Goal: Task Accomplishment & Management: Manage account settings

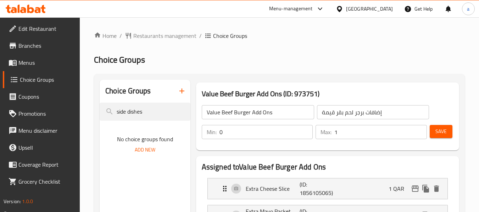
scroll to position [106, 0]
click at [145, 114] on input "side dishes" at bounding box center [145, 112] width 90 height 18
paste input "Nuggets Extra"
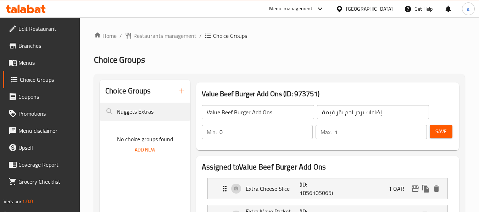
type input "Nuggets Extras"
click at [157, 113] on input "Nuggets Extras" at bounding box center [145, 112] width 90 height 18
drag, startPoint x: 157, startPoint y: 113, endPoint x: 97, endPoint y: 118, distance: 60.1
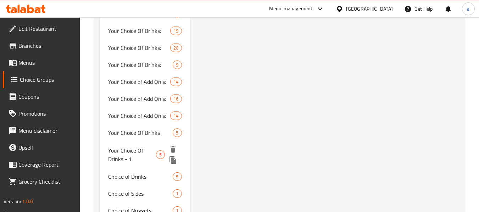
scroll to position [6030, 0]
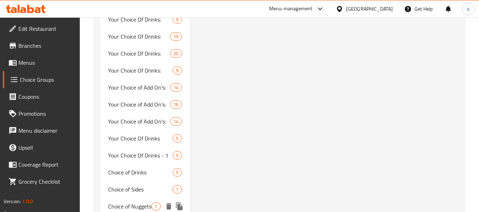
click at [136, 202] on span "Choice of Nuggets" at bounding box center [129, 206] width 43 height 9
type input "Choice of Nuggets"
type input "اختيار ناجتس"
type input "1"
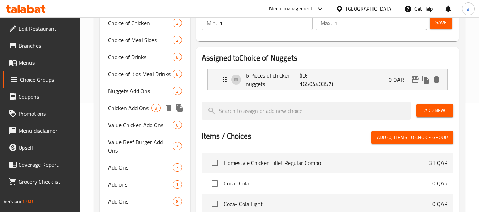
scroll to position [117, 0]
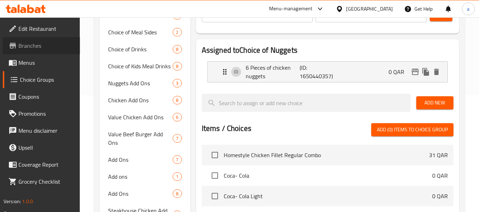
click at [38, 45] on span "Branches" at bounding box center [46, 45] width 56 height 9
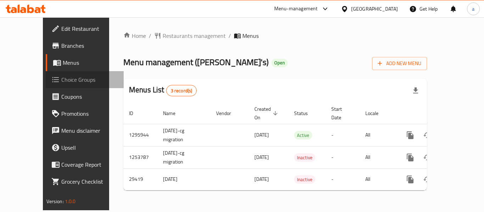
click at [61, 83] on span "Choice Groups" at bounding box center [89, 79] width 57 height 9
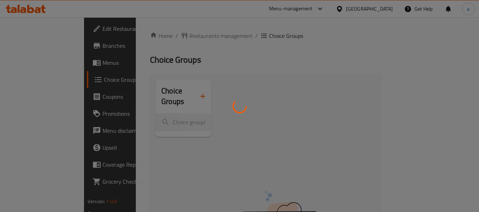
click at [149, 117] on div at bounding box center [239, 106] width 479 height 212
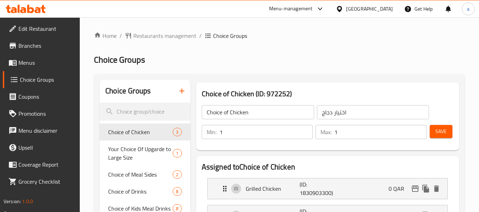
click at [149, 112] on div at bounding box center [239, 106] width 479 height 212
click at [149, 112] on input "search" at bounding box center [145, 112] width 90 height 18
paste input "37985"
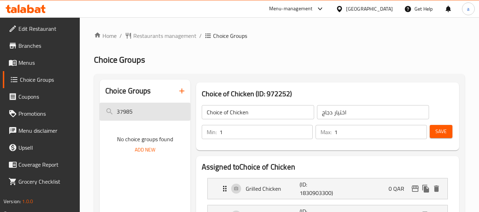
click at [126, 112] on input "37985" at bounding box center [145, 112] width 90 height 18
paste input "Nuggets Extras"
drag, startPoint x: 140, startPoint y: 113, endPoint x: 209, endPoint y: 123, distance: 69.5
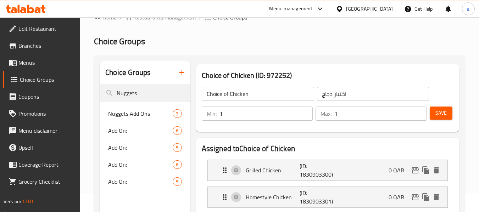
scroll to position [35, 0]
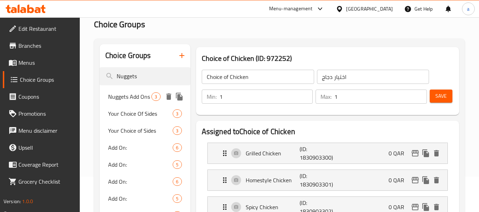
type input "Nuggets"
click at [135, 96] on span "Nuggets Add Ons" at bounding box center [129, 96] width 43 height 9
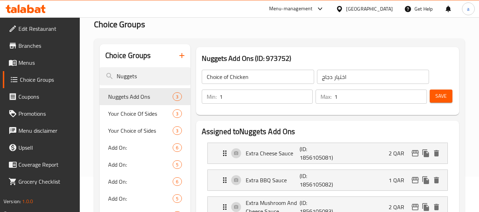
type input "Nuggets Add Ons"
type input "إضافات ناجتس"
type input "0"
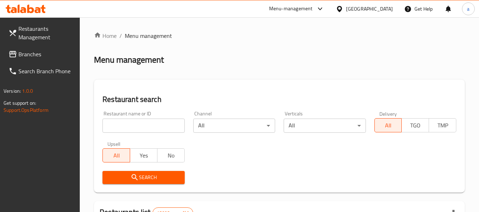
click at [36, 54] on span "Branches" at bounding box center [46, 54] width 56 height 9
